Goal: Information Seeking & Learning: Learn about a topic

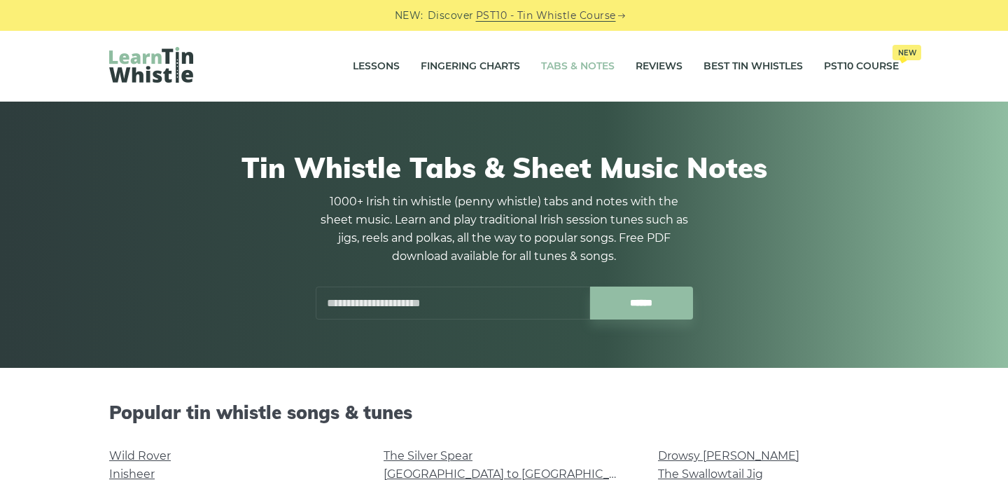
scroll to position [305, 0]
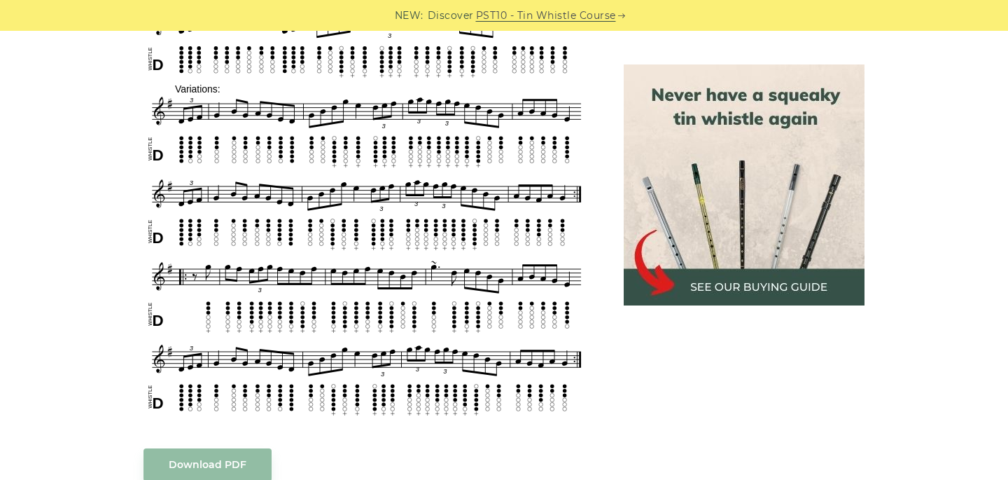
scroll to position [747, 0]
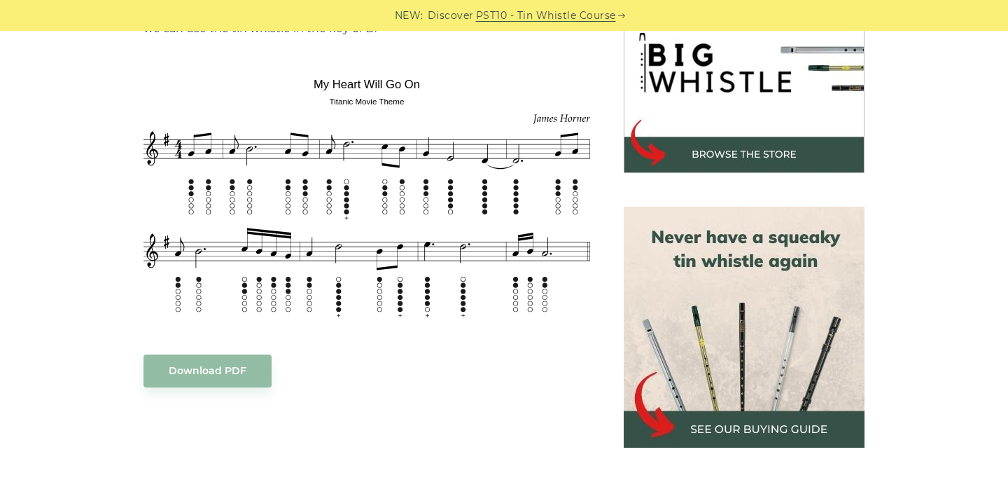
scroll to position [461, 0]
